Goal: Information Seeking & Learning: Learn about a topic

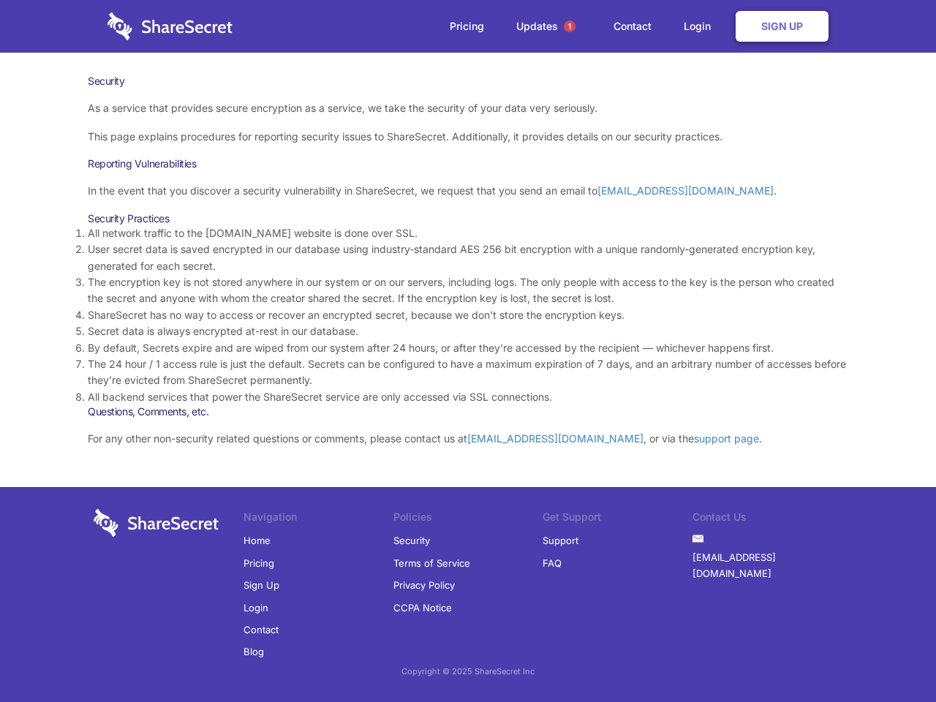
click at [468, 351] on li "By default, Secrets expire and are wiped from our system after 24 hours, or aft…" at bounding box center [468, 348] width 761 height 16
click at [570, 26] on span "1" at bounding box center [570, 26] width 12 height 12
